Goal: Ask a question: Seek information or help from site administrators or community

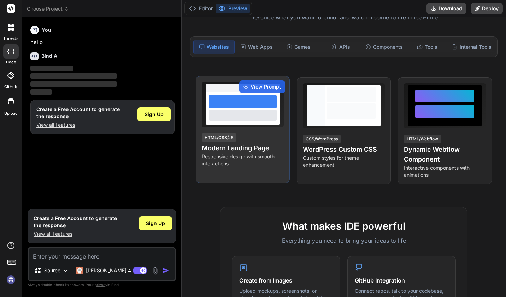
scroll to position [35, 0]
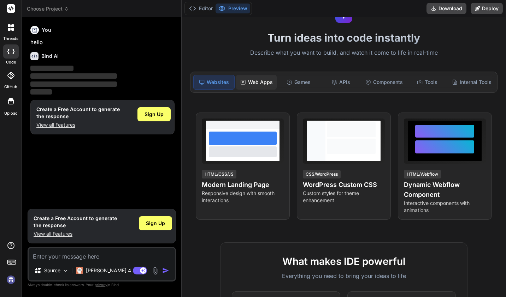
click at [256, 79] on div "Web Apps" at bounding box center [256, 82] width 41 height 15
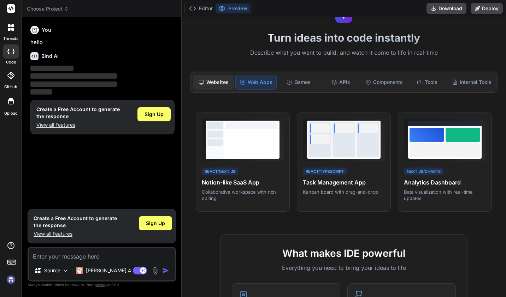
click at [222, 81] on div "Websites" at bounding box center [213, 82] width 41 height 15
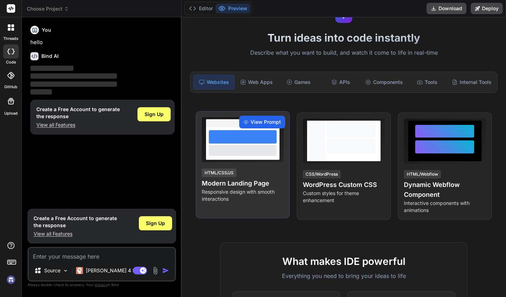
scroll to position [0, 0]
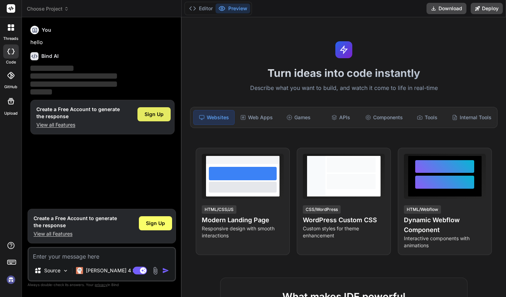
click at [154, 118] on div "Sign Up" at bounding box center [153, 114] width 33 height 14
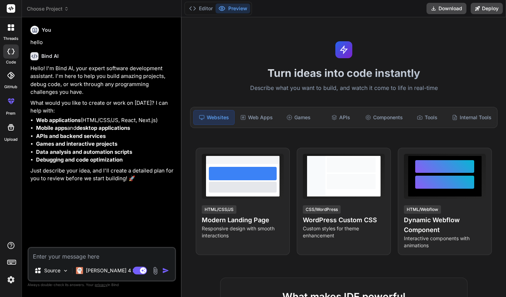
type textarea "x"
click at [95, 257] on textarea at bounding box center [102, 254] width 146 height 13
type textarea "i"
type textarea "x"
type textarea "i"
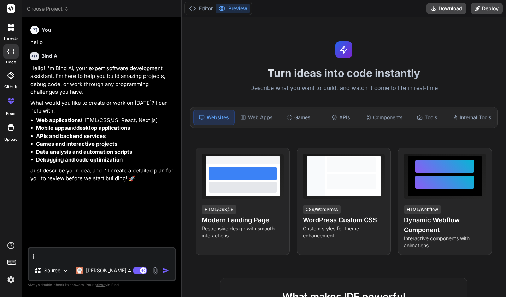
type textarea "x"
type textarea "i n"
type textarea "x"
type textarea "i ne"
type textarea "x"
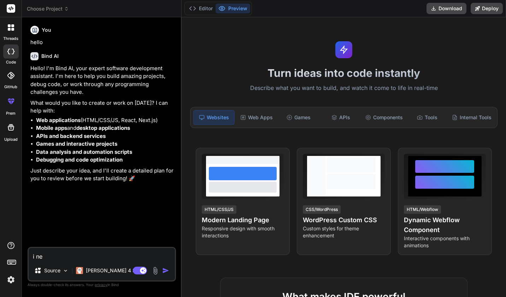
type textarea "i nee"
type textarea "x"
type textarea "i need"
type textarea "x"
type textarea "i need"
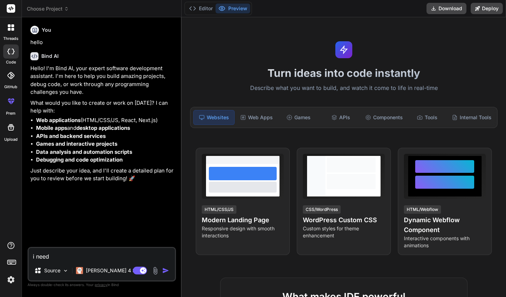
type textarea "x"
type textarea "i need h"
type textarea "x"
type textarea "i need he"
type textarea "x"
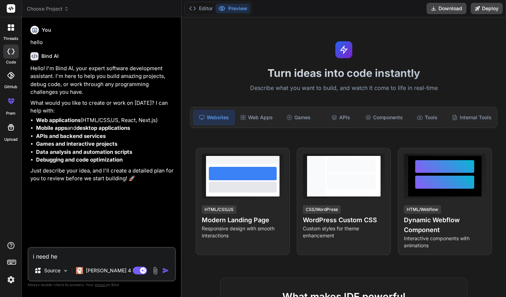
type textarea "i need hel"
type textarea "x"
type textarea "i need help"
type textarea "x"
type textarea "i need help"
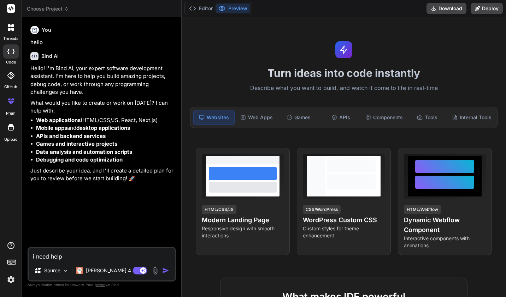
type textarea "x"
type textarea "i need help w"
type textarea "x"
type textarea "i need help wi"
type textarea "x"
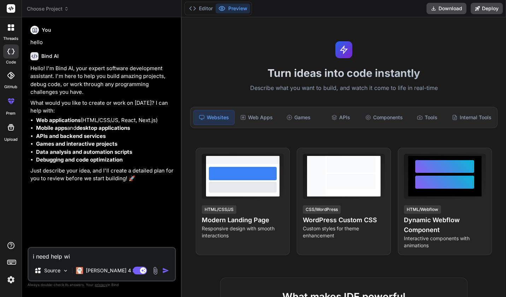
type textarea "i need help wit"
type textarea "x"
type textarea "i need help with"
type textarea "x"
type textarea "i need help with"
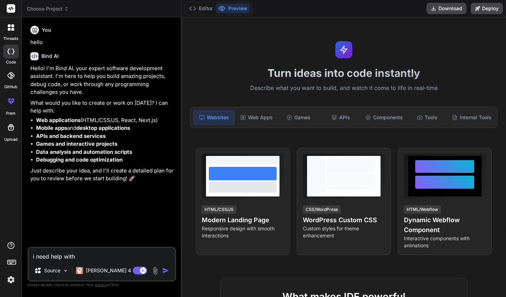
type textarea "x"
type textarea "i need help with m"
type textarea "x"
type textarea "i need help with my"
type textarea "x"
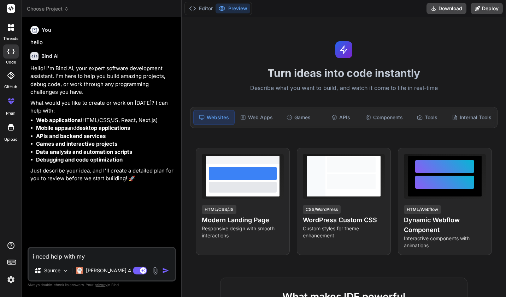
type textarea "i need help with my"
type textarea "x"
type textarea "i need help with my c"
type textarea "x"
type textarea "i need help with my co"
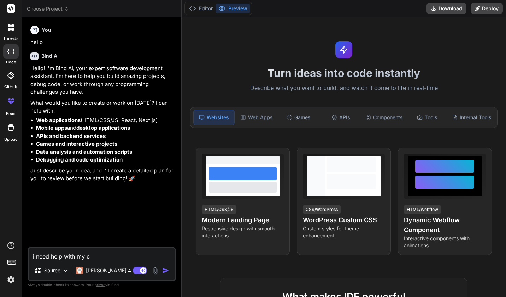
type textarea "x"
type textarea "i need help with my cod"
type textarea "x"
type textarea "i need help with my code"
type textarea "x"
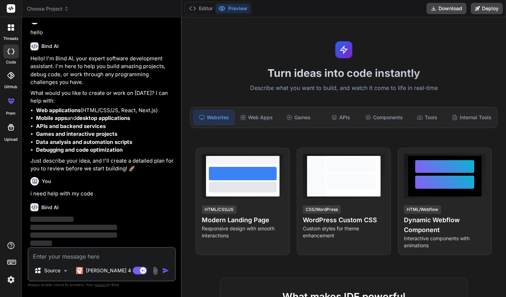
scroll to position [10, 0]
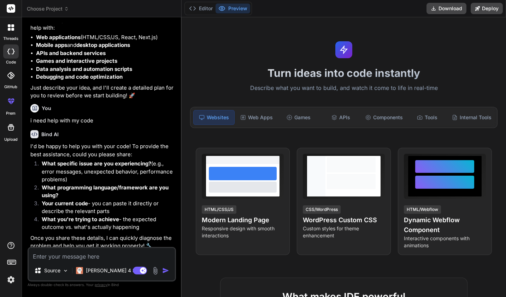
type textarea "x"
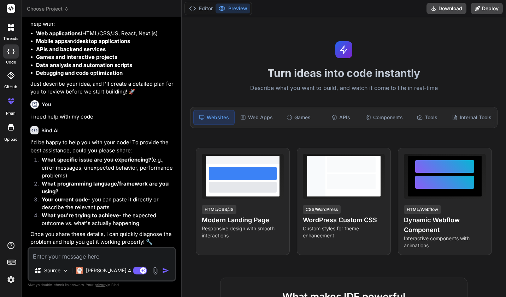
type textarea "s"
type textarea "x"
type textarea "so"
type textarea "x"
type textarea "so"
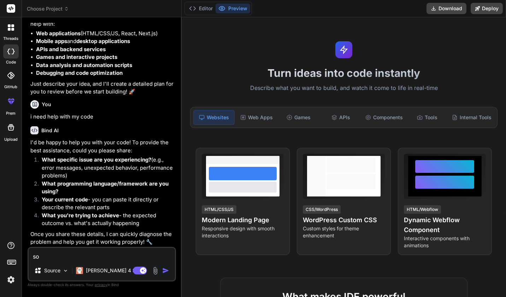
type textarea "x"
type textarea "so m"
type textarea "x"
type textarea "so my"
type textarea "x"
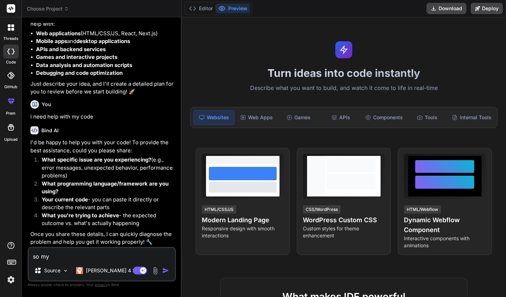
type textarea "so my"
type textarea "x"
type textarea "so my b"
type textarea "x"
type textarea "so my ba"
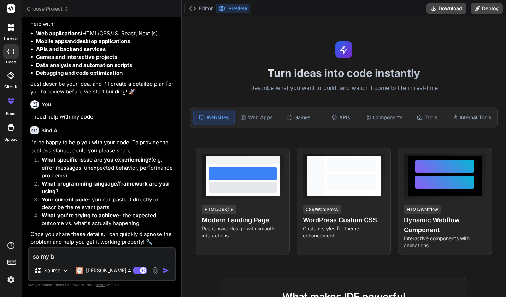
type textarea "x"
type textarea "so my bac"
type textarea "x"
type textarea "so my back"
type textarea "x"
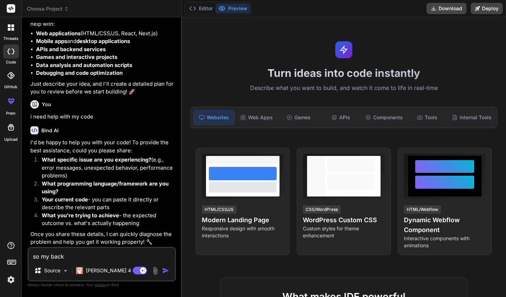
type textarea "so my backg"
type textarea "x"
type textarea "so my backgr"
type textarea "x"
type textarea "so my backgro"
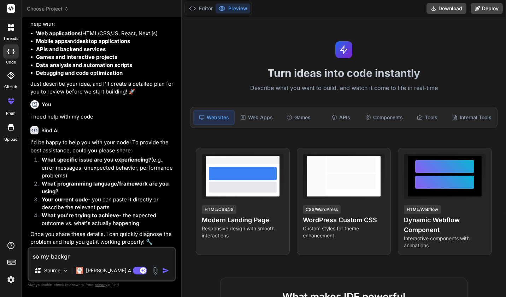
type textarea "x"
type textarea "so my backgrou"
type textarea "x"
type textarea "so my backgroun"
type textarea "x"
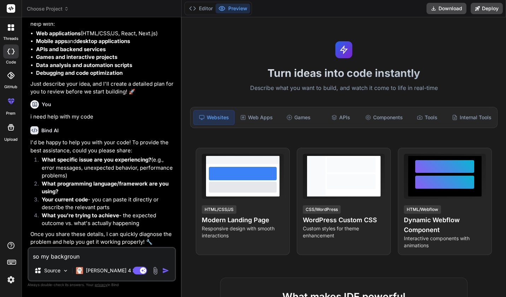
type textarea "so my background"
type textarea "x"
type textarea "so my background"
type textarea "x"
type textarea "so my background t"
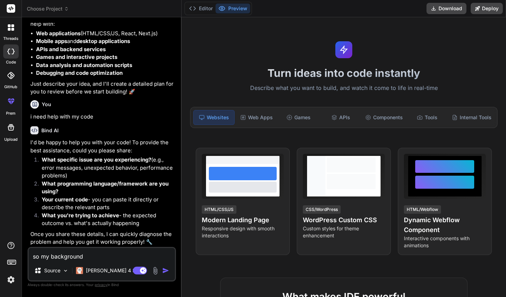
type textarea "x"
type textarea "so my background th"
type textarea "x"
type textarea "so my background tha"
type textarea "x"
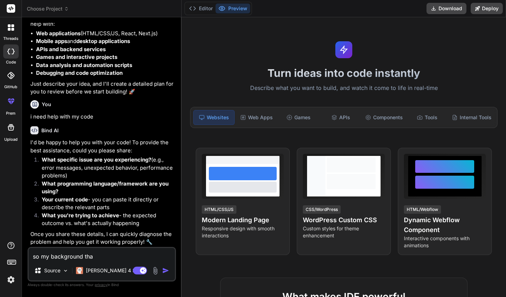
type textarea "so my background that"
type textarea "x"
type textarea "so my background that"
type textarea "x"
type textarea "so my background that i"
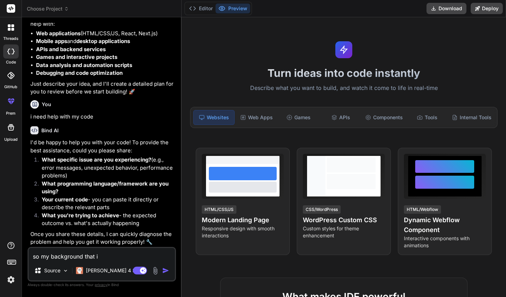
type textarea "x"
type textarea "so my background that is"
type textarea "x"
type textarea "so my background that is"
type textarea "x"
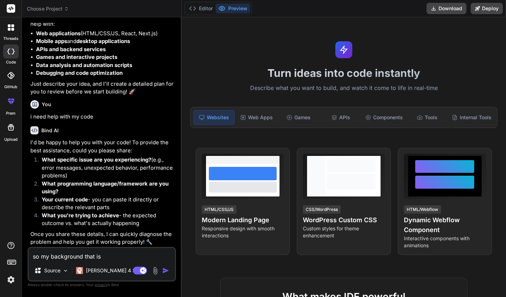
type textarea "so my background that is o"
type textarea "x"
type textarea "so my background that is on"
type textarea "x"
type textarea "so my background that is on"
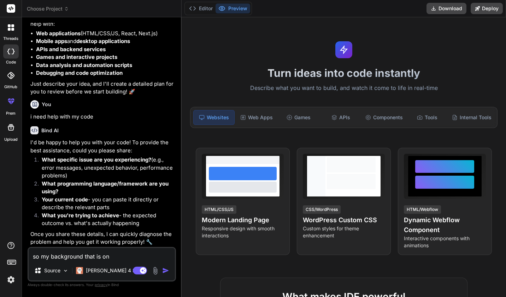
type textarea "x"
type textarea "so my background that is on m"
type textarea "x"
type textarea "so my background that is on my"
type textarea "x"
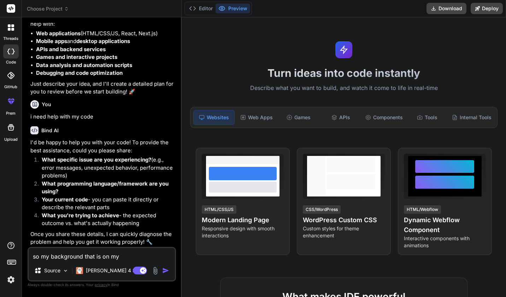
type textarea "so my background that is on my"
type textarea "x"
type textarea "so my background that is on my p"
type textarea "x"
type textarea "so my background that is on my pe"
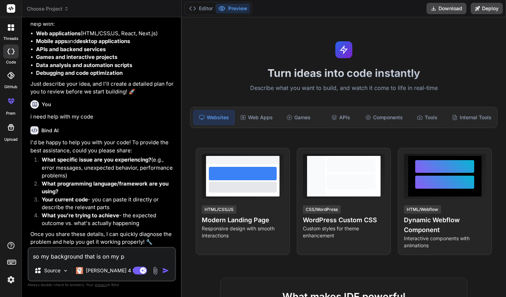
type textarea "x"
type textarea "so my background that is on my per"
type textarea "x"
type textarea "so my background that is on my pers"
type textarea "x"
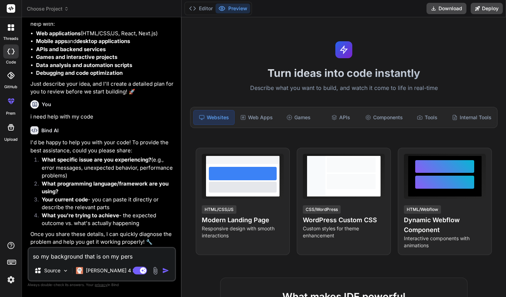
type textarea "so my background that is on my perso"
type textarea "x"
type textarea "so my background that is on my person"
type textarea "x"
type textarea "so my background that is on my personl"
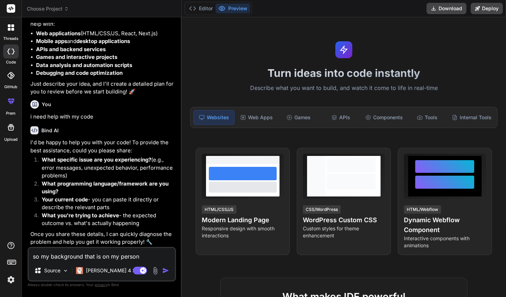
type textarea "x"
type textarea "so my background that is on my personla"
type textarea "x"
type textarea "so my background that is on my personlai"
type textarea "x"
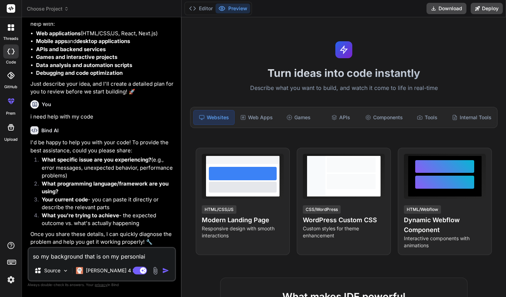
type textarea "so my background that is on my personlais"
type textarea "x"
type textarea "so my background that is on my personlaise"
type textarea "x"
type textarea "so my background that is on my personlaised"
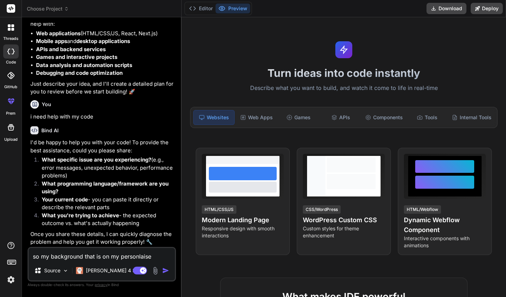
type textarea "x"
type textarea "so my background that is on my personlaised"
type textarea "x"
type textarea "so my background that is on my personlaised p"
type textarea "x"
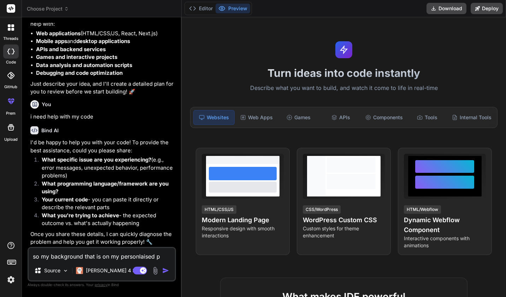
type textarea "so my background that is on my personlaised pl"
type textarea "x"
type textarea "so my background that is on my personlaised pla"
type textarea "x"
type textarea "so my background that is on my personlaised plan"
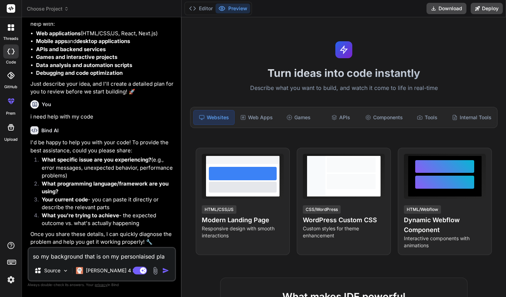
type textarea "x"
type textarea "so my background that is on my personlaised plan"
type textarea "x"
type textarea "so my background that is on my personlaised plan p"
type textarea "x"
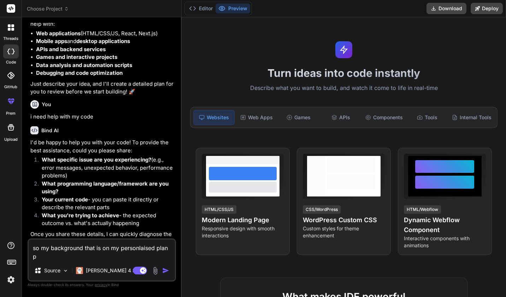
type textarea "so my background that is on my personlaised plan pa"
type textarea "x"
type textarea "so my background that is on my personlaised plan pag"
type textarea "x"
type textarea "so my background that is on my personlaised plan page"
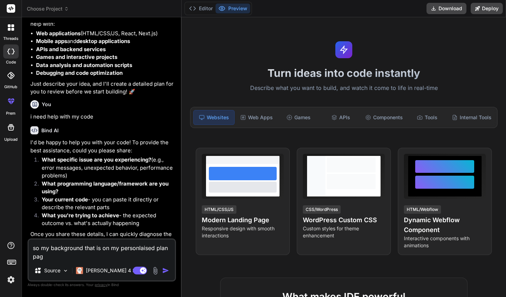
type textarea "x"
type textarea "so my background that is on my personlaised plan page"
type textarea "x"
type textarea "so my background that is on my personlaised plan page h"
type textarea "x"
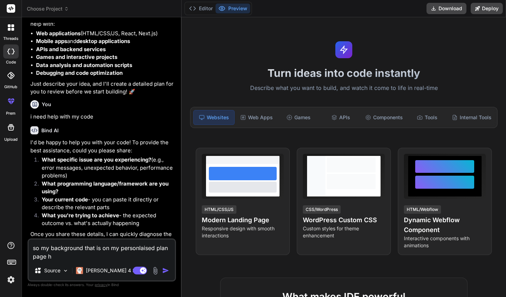
type textarea "so my background that is on my personlaised plan page ha"
type textarea "x"
type textarea "so my background that is on my personlaised plan page has"
type textarea "x"
type textarea "so my background that is on my personlaised plan page has"
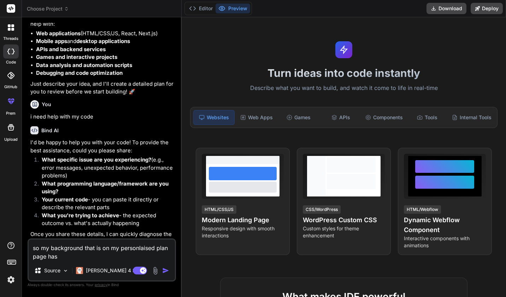
type textarea "x"
type textarea "so my background that is on my personlaised plan page has g"
type textarea "x"
type textarea "so my background that is on my personlaised plan page has go"
type textarea "x"
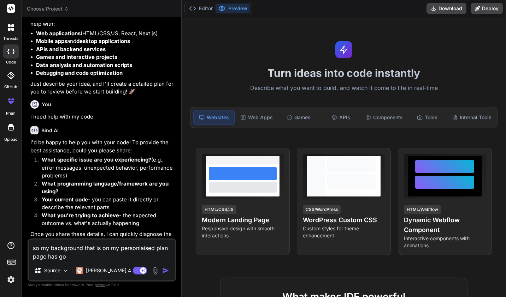
type textarea "so my background that is on my personlaised plan page has gon"
type textarea "x"
type textarea "so my background that is on my personlaised plan page has gone"
type textarea "x"
type textarea "so my background that is on my personlaised plan page has gone"
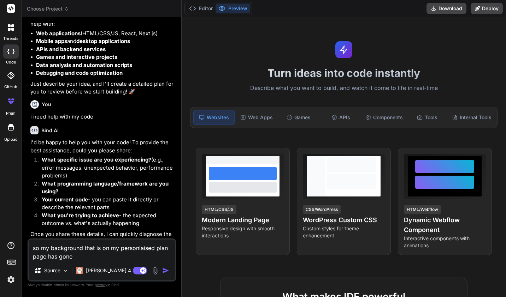
type textarea "x"
type textarea "so my background that is on my personlaised plan page has gone m"
type textarea "x"
type textarea "so my background that is on my personlaised plan page has gone mi"
type textarea "x"
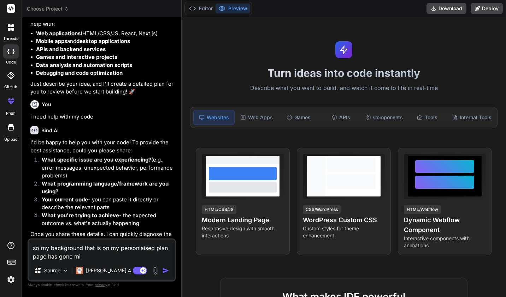
type textarea "so my background that is on my personlaised plan page has gone mis"
type textarea "x"
type textarea "so my background that is on my personlaised plan page has gone miss"
type textarea "x"
type textarea "so my background that is on my personlaised plan page has gone missi"
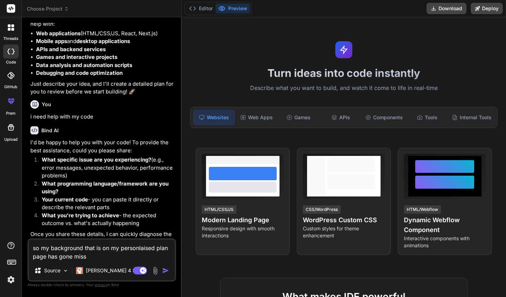
type textarea "x"
type textarea "so my background that is on my personlaised plan page has gone missin"
type textarea "x"
type textarea "so my background that is on my personlaised plan page has gone missing"
type textarea "x"
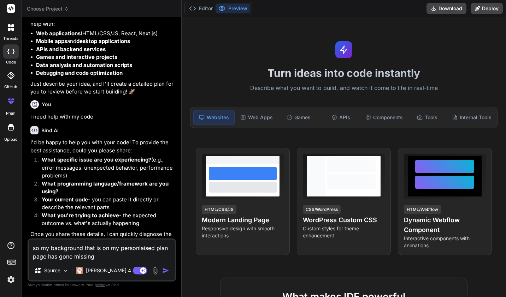
type textarea "so my background that is on my personlaised plan page has gone missing"
type textarea "x"
type textarea "so my background that is on my personlaised plan page has gone missing f"
type textarea "x"
type textarea "so my background that is on my personlaised plan page has gone missing fr"
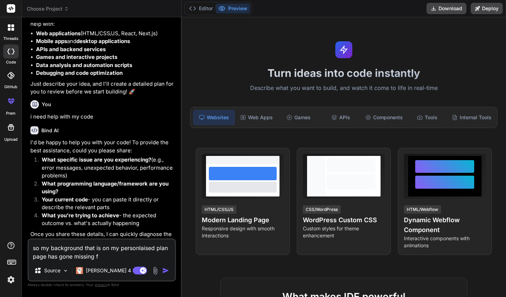
type textarea "x"
type textarea "so my background that is on my personlaised plan page has gone missing fro"
type textarea "x"
type textarea "so my background that is on my personlaised plan page has gone missing from"
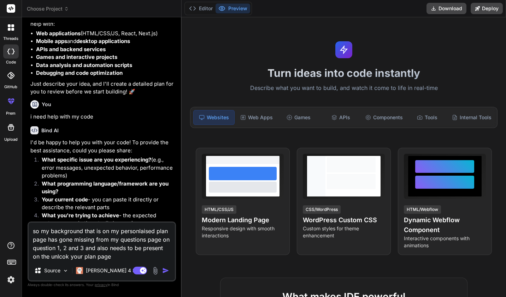
click at [56, 257] on textarea "so my background that is on my personlaised plan page has gone missing from my …" at bounding box center [102, 242] width 146 height 38
click at [130, 258] on textarea "so my background that is on my personlaised plan page has gone missing from my …" at bounding box center [102, 242] width 146 height 38
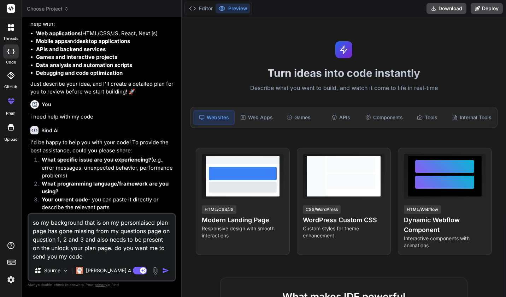
click at [165, 270] on img "button" at bounding box center [165, 270] width 7 height 7
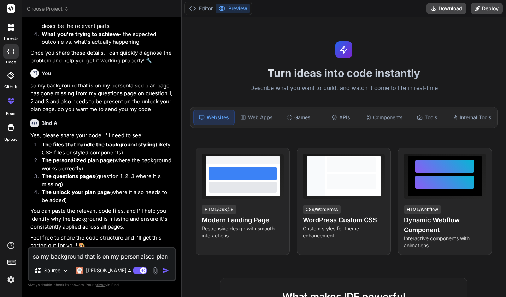
scroll to position [272, 0]
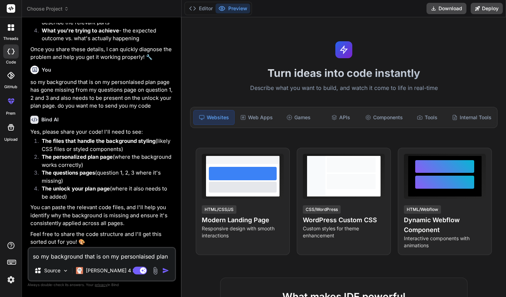
click at [110, 256] on textarea "so my background that is on my personlaised plan page has gone missing from my …" at bounding box center [102, 254] width 146 height 13
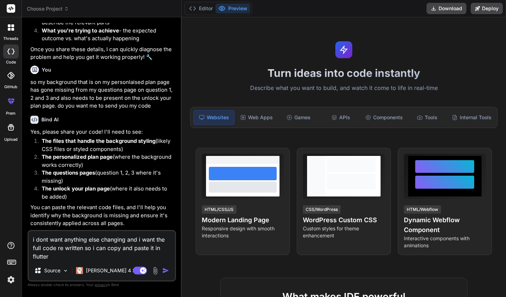
click at [164, 272] on img "button" at bounding box center [165, 270] width 7 height 7
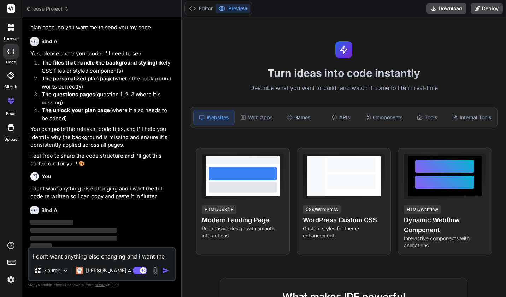
scroll to position [353, 0]
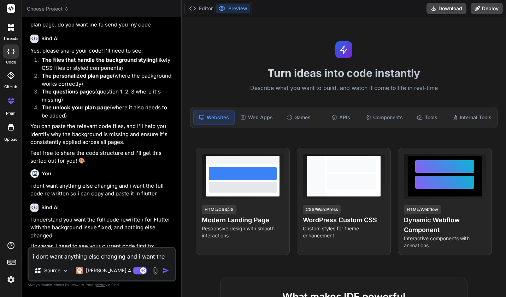
click at [57, 255] on textarea "i dont want anything else changing and i want the full code re written so i can…" at bounding box center [102, 254] width 146 height 13
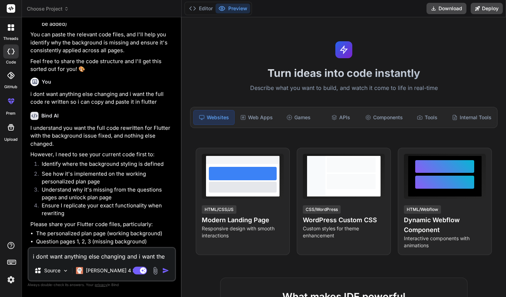
scroll to position [487, 0]
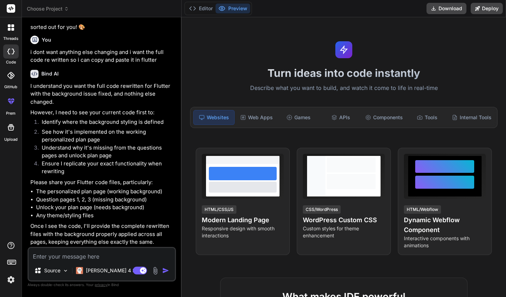
paste textarea "import 'dart:async'; import 'dart:math'; import 'package:flutter/material.dart'…"
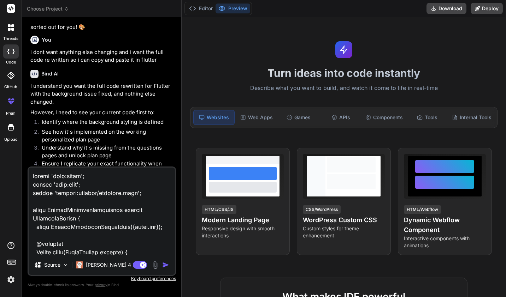
scroll to position [11753, 0]
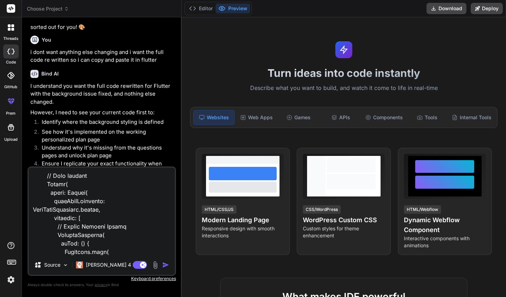
click at [168, 266] on img "button" at bounding box center [165, 265] width 7 height 7
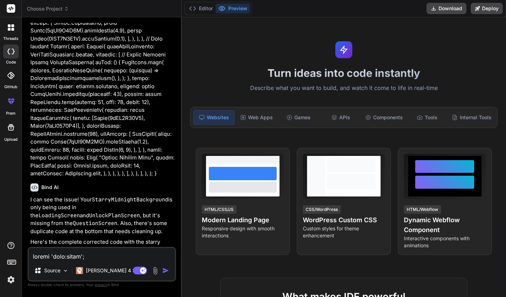
scroll to position [4185, 0]
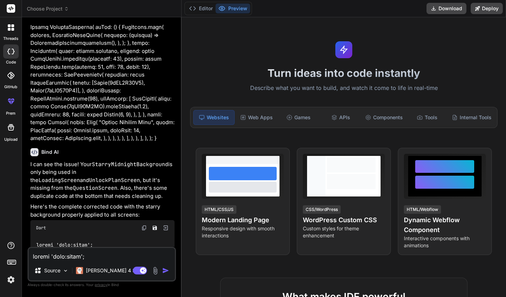
click at [145, 225] on img at bounding box center [144, 228] width 6 height 6
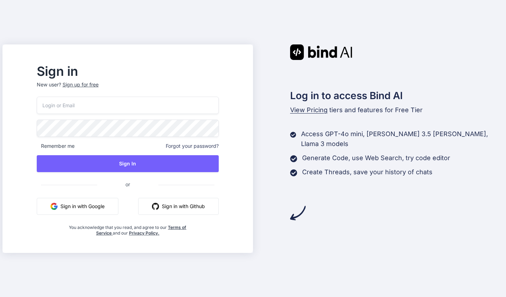
click at [118, 212] on button "Sign in with Google" at bounding box center [78, 206] width 82 height 17
click at [118, 214] on button "Sign in with Google" at bounding box center [78, 206] width 82 height 17
